Goal: Information Seeking & Learning: Learn about a topic

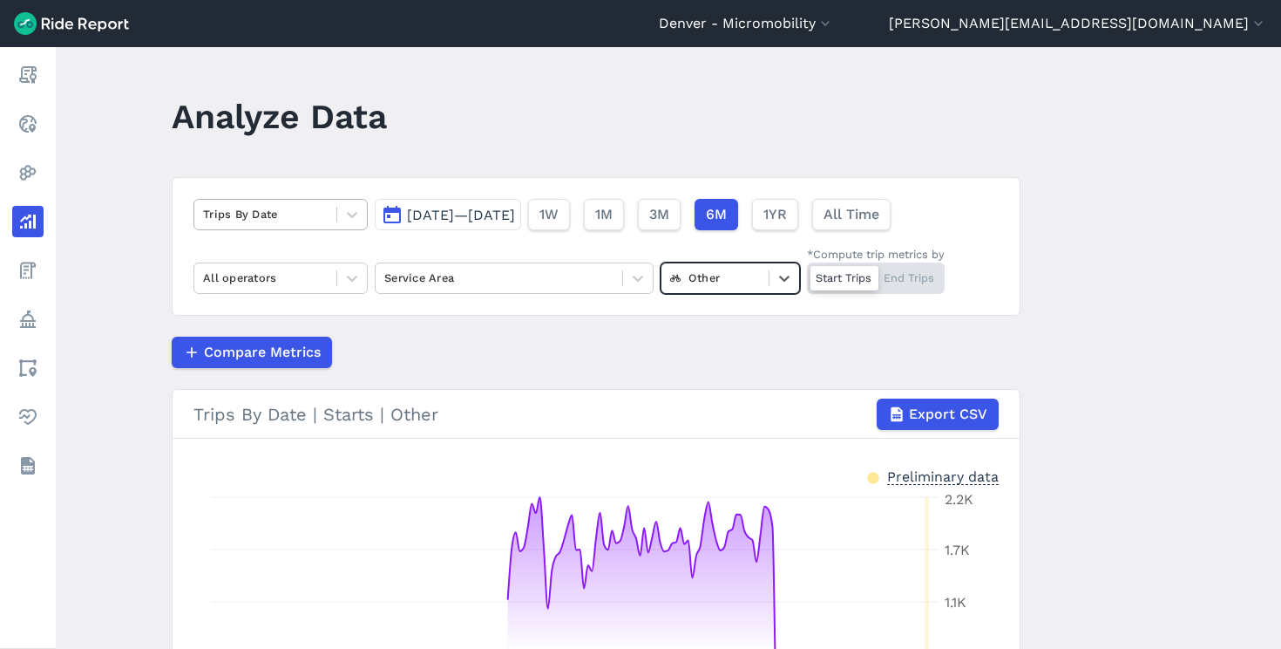
scroll to position [97, 0]
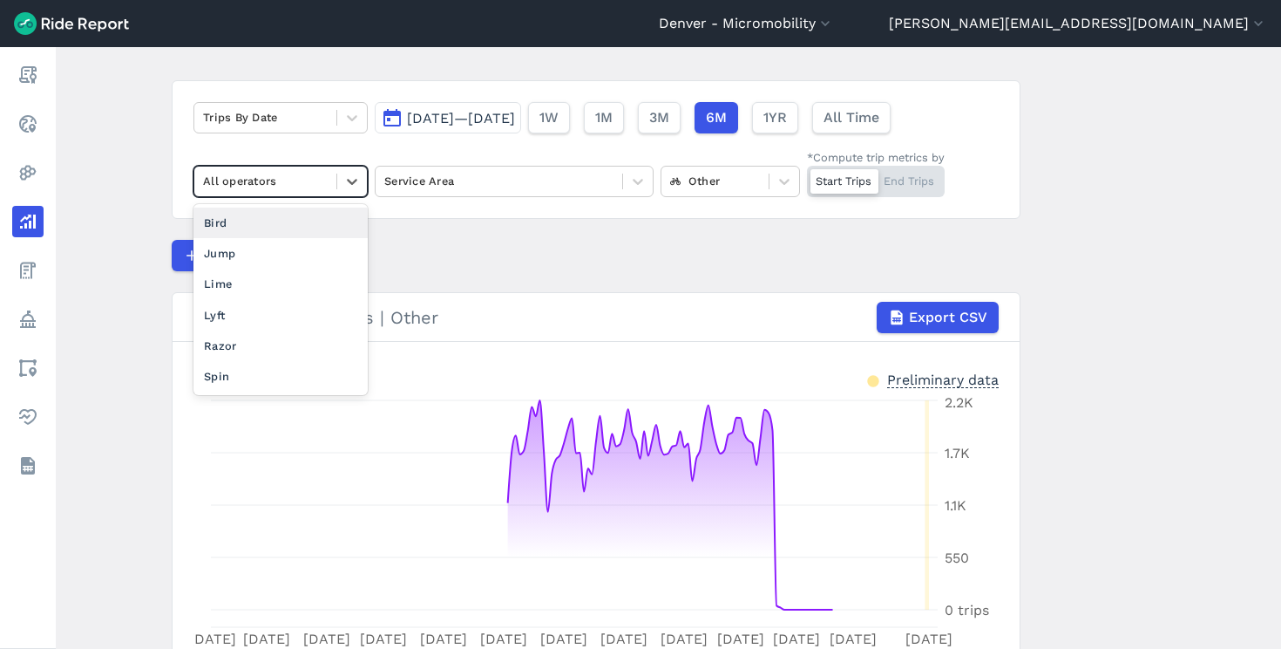
click at [249, 180] on div at bounding box center [265, 181] width 125 height 20
click at [234, 282] on div "Lime" at bounding box center [281, 283] width 174 height 31
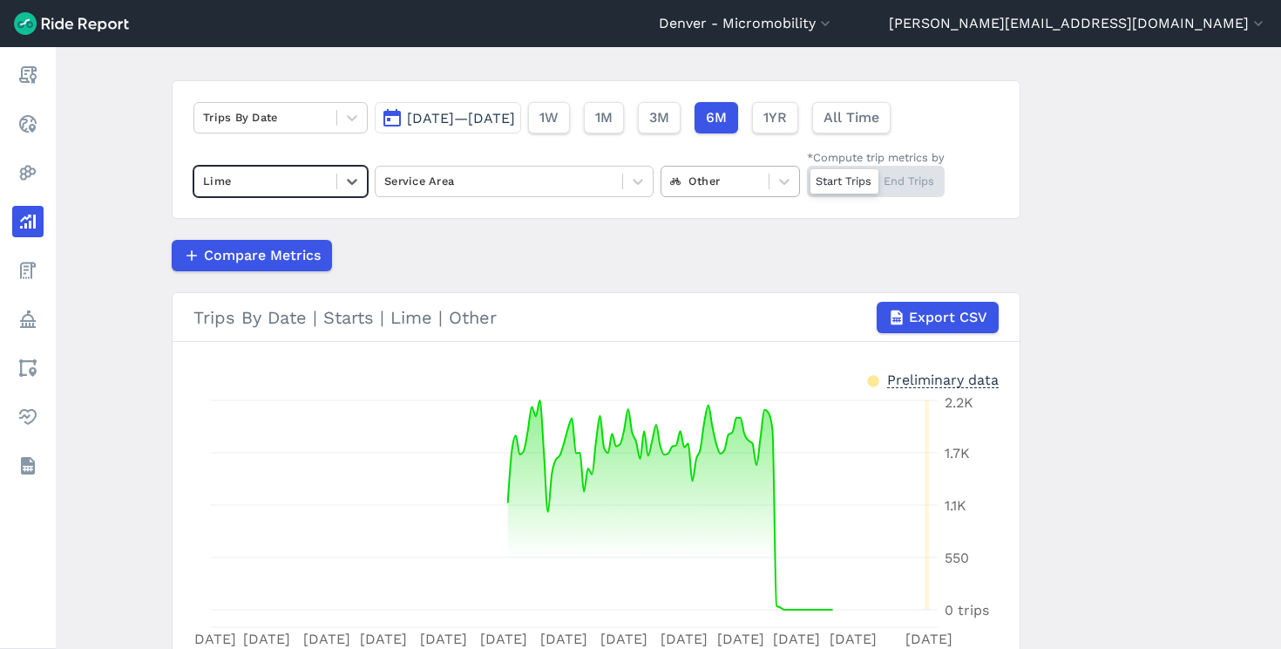
click at [697, 180] on div at bounding box center [715, 181] width 90 height 20
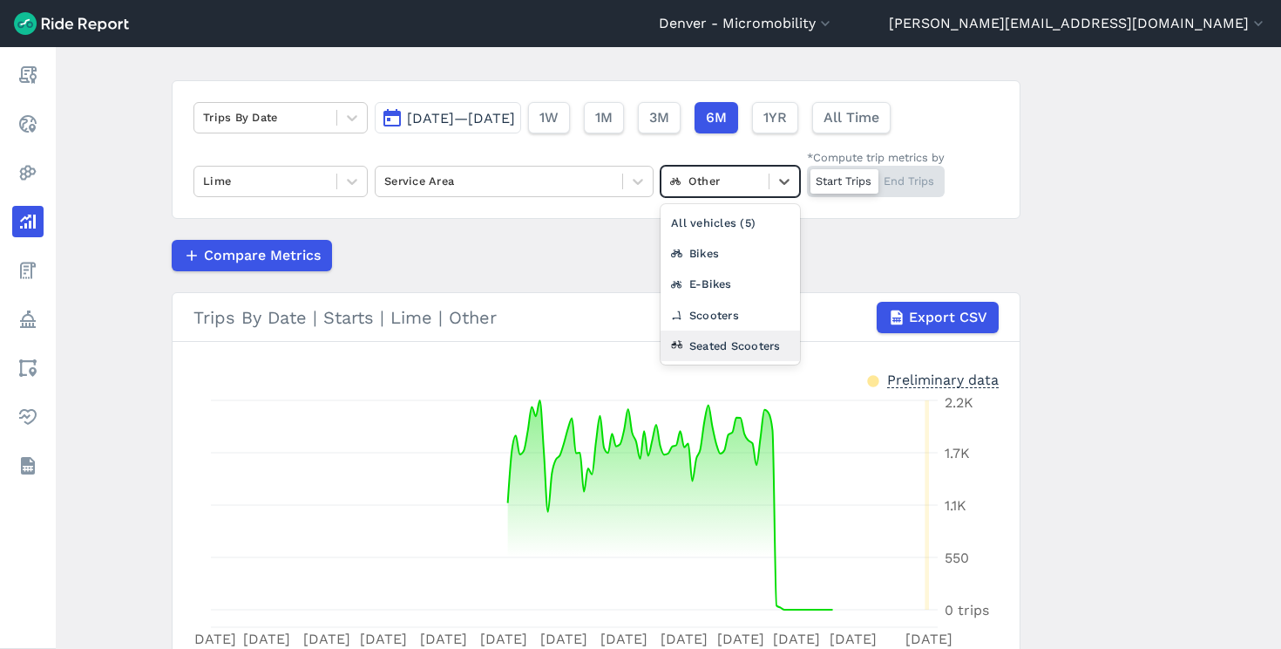
click at [709, 340] on div "Seated Scooters" at bounding box center [730, 345] width 139 height 31
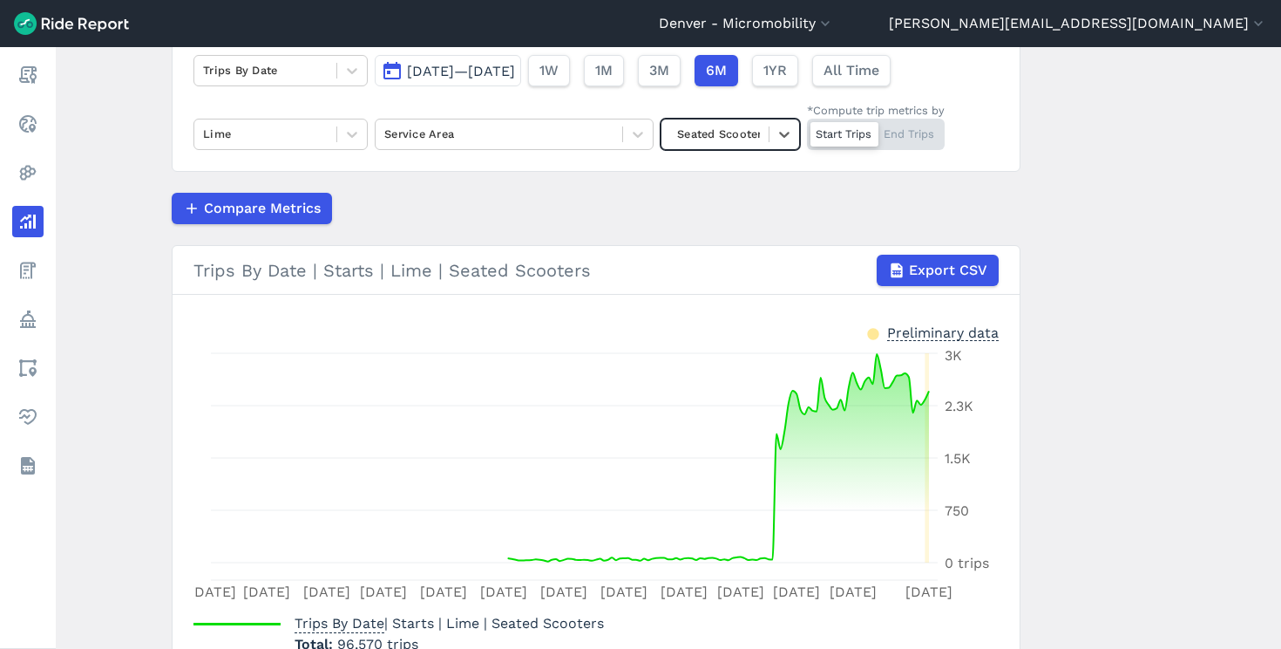
scroll to position [141, 0]
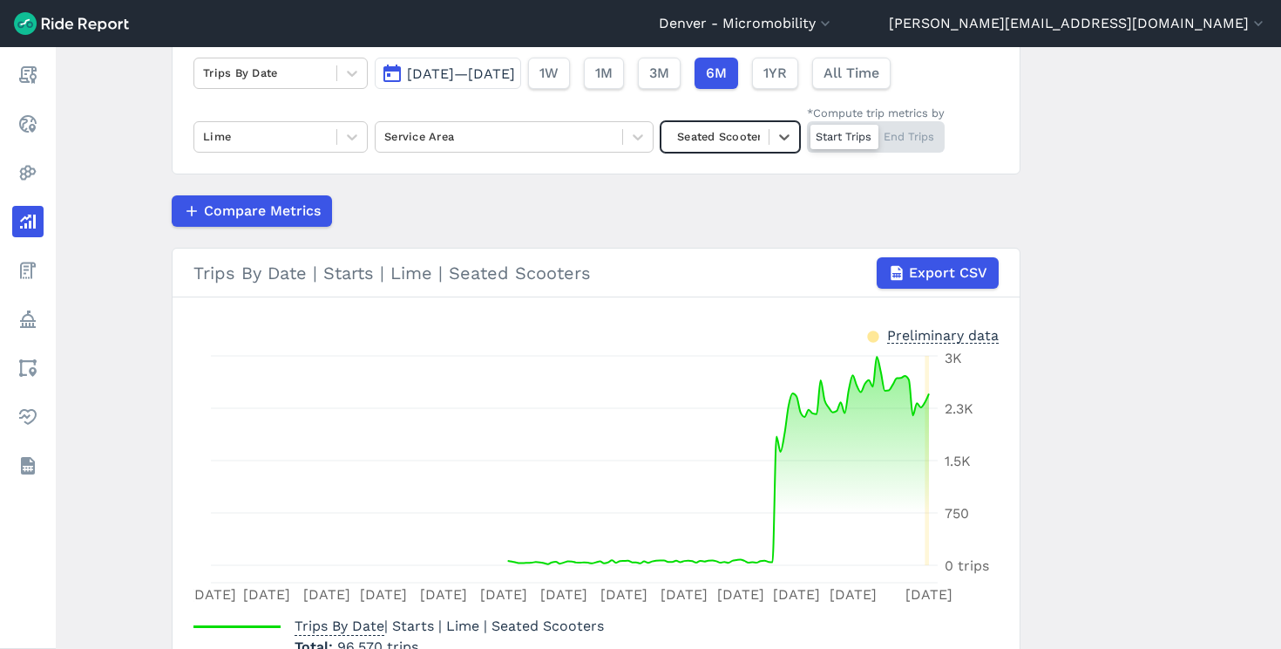
click at [731, 132] on div at bounding box center [715, 136] width 90 height 20
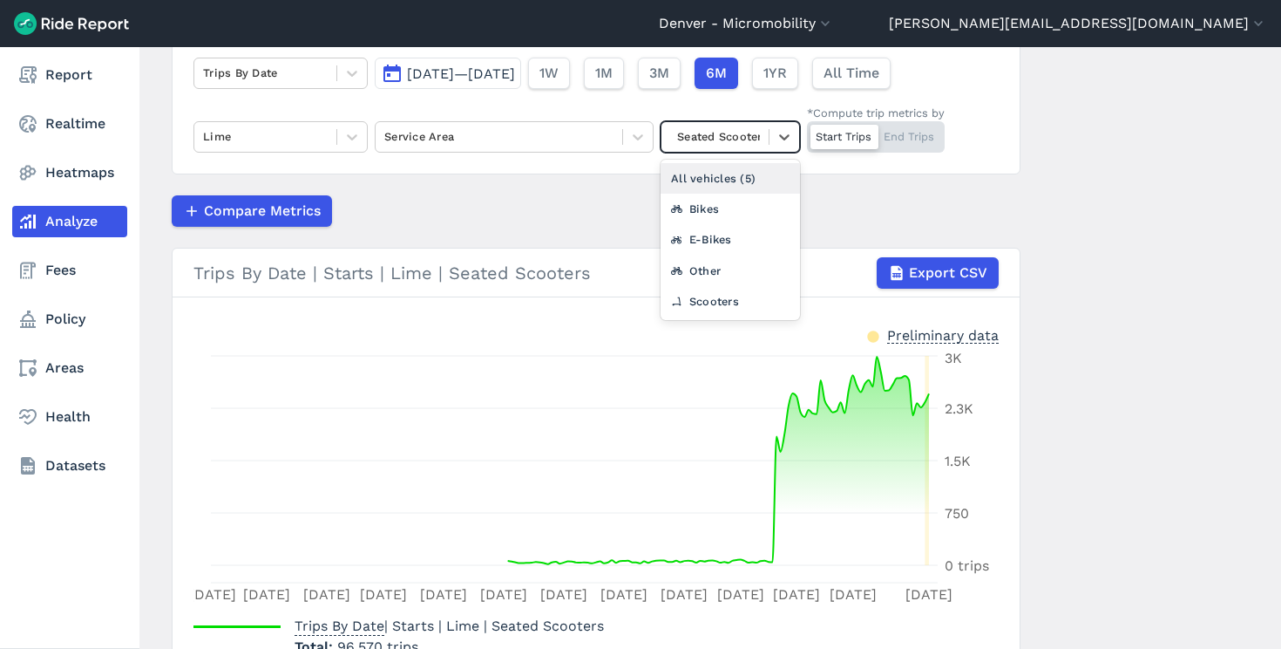
click at [105, 92] on nav "Report Realtime Heatmaps Analyze Fees Policy Areas Health Datasets" at bounding box center [69, 270] width 139 height 446
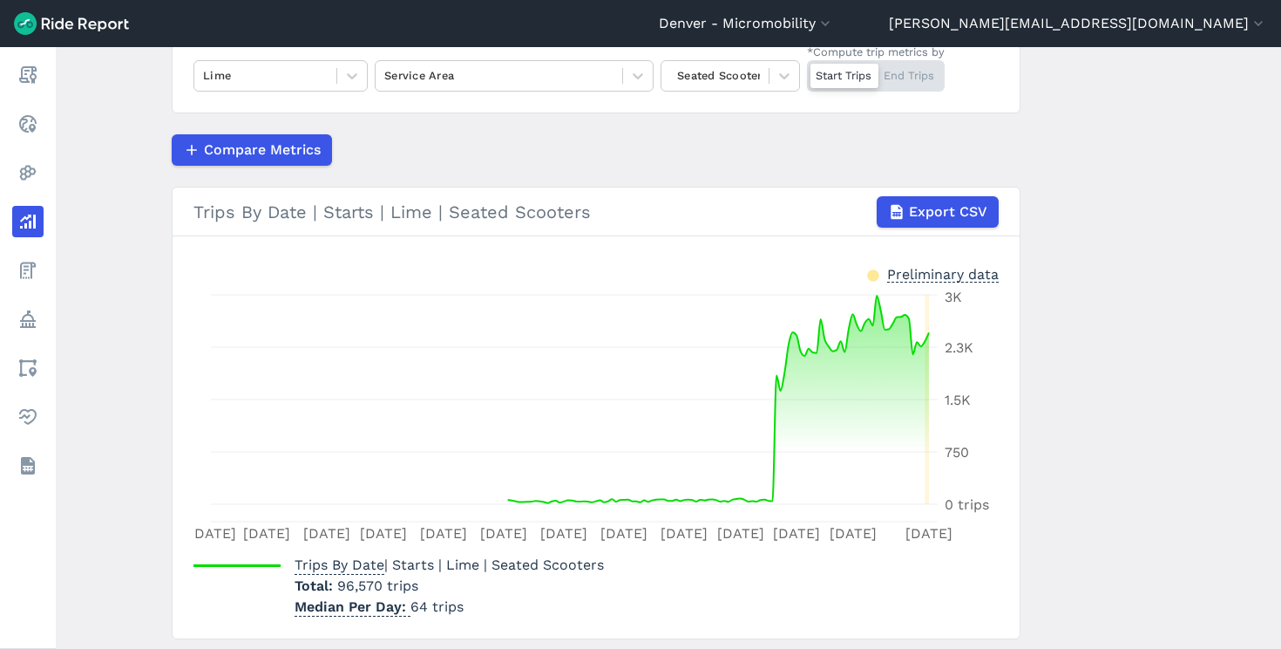
scroll to position [200, 0]
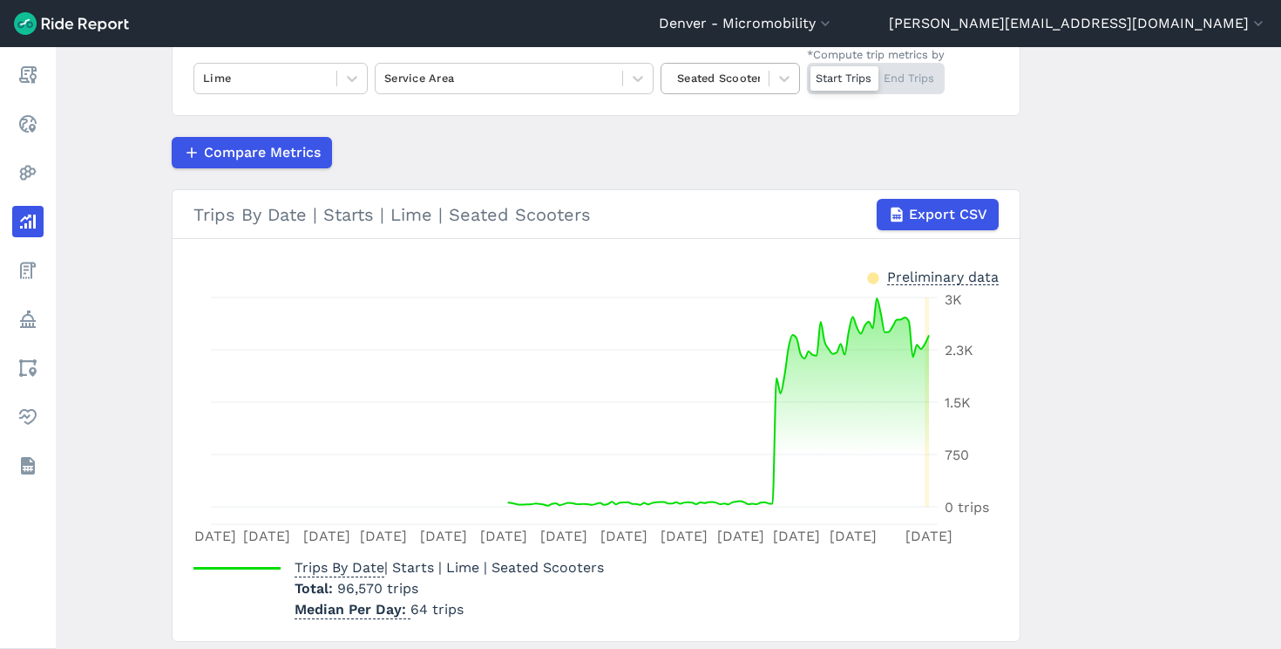
click at [711, 85] on div at bounding box center [715, 78] width 90 height 20
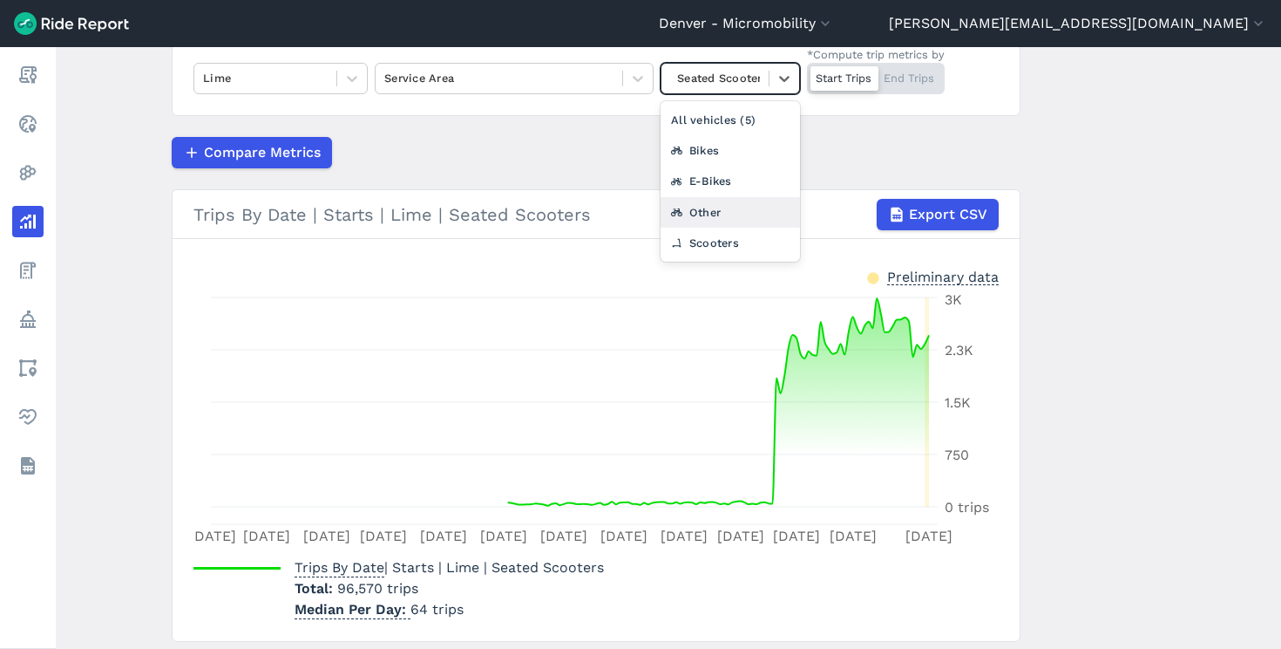
click at [696, 207] on div "Other" at bounding box center [730, 212] width 139 height 31
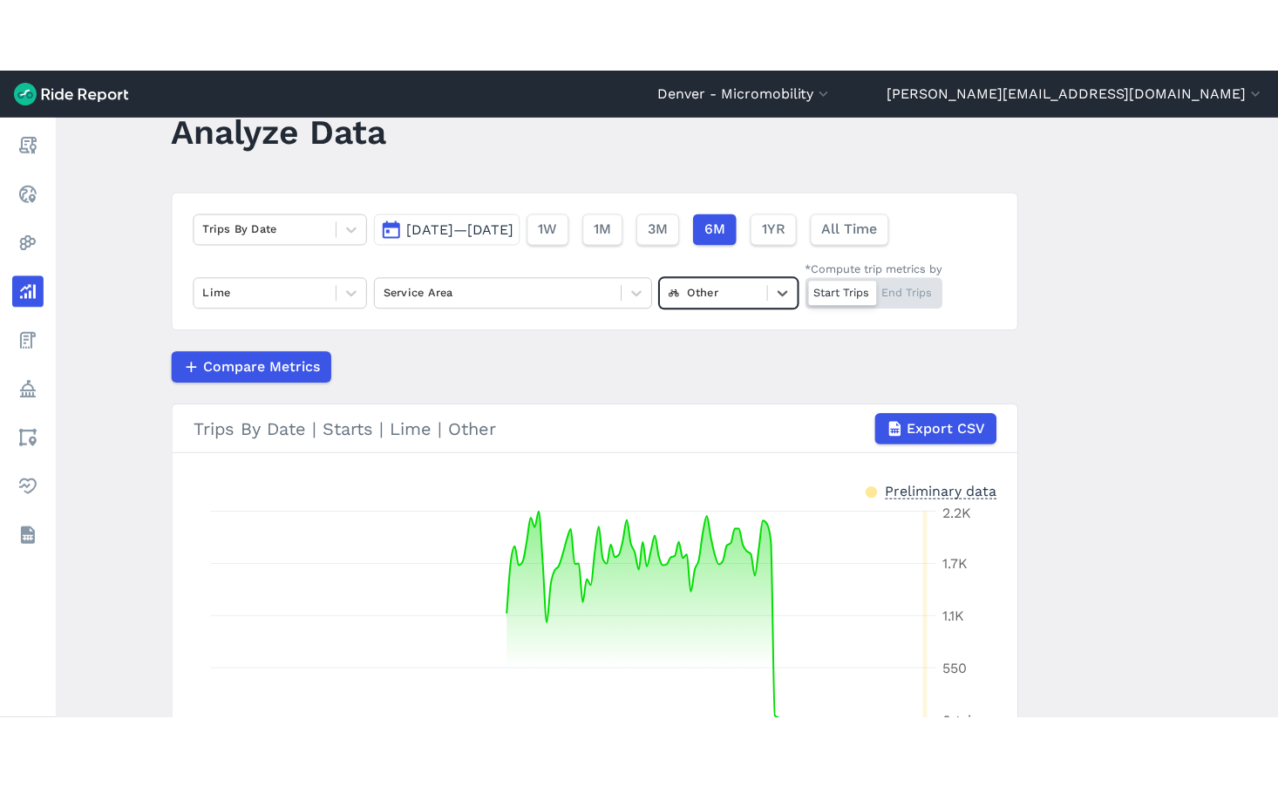
scroll to position [48, 0]
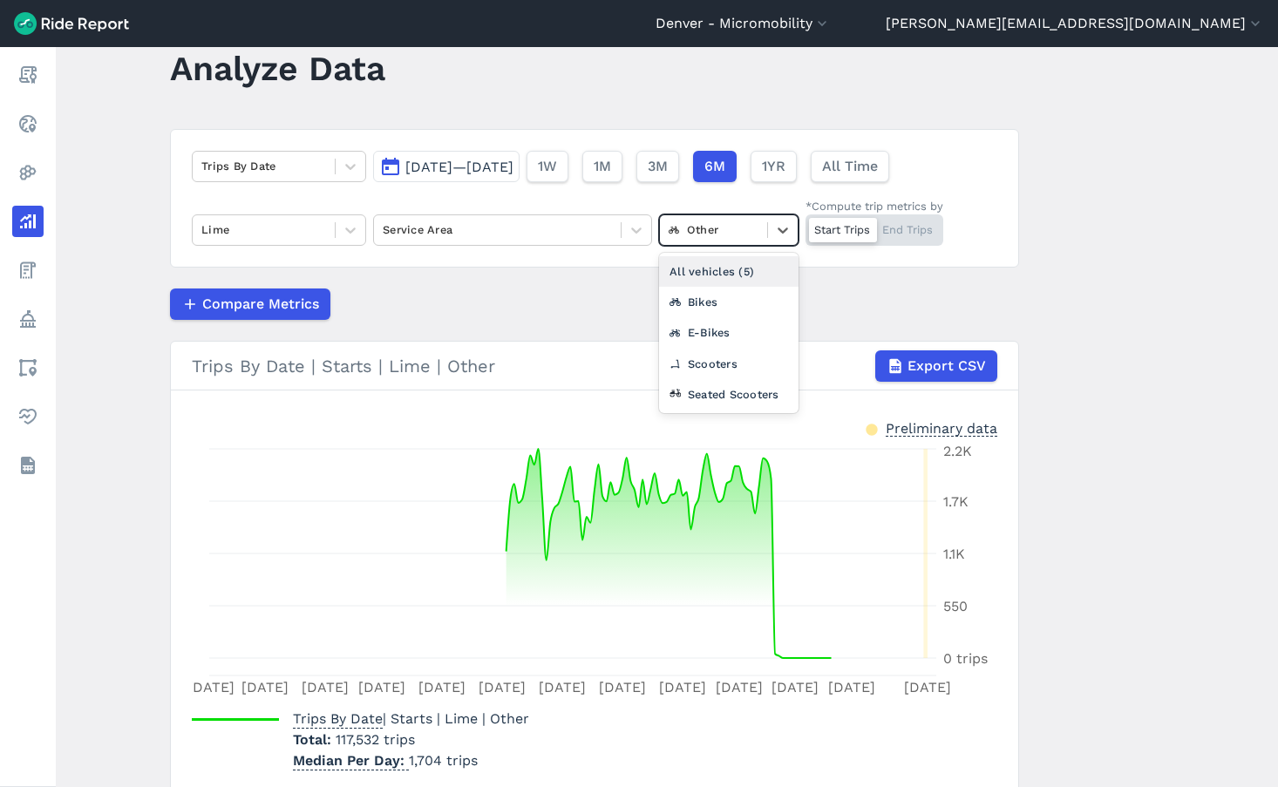
click at [716, 239] on div at bounding box center [714, 230] width 90 height 20
click at [764, 389] on div "Seated Scooters" at bounding box center [728, 394] width 139 height 31
